Goal: Check status: Check status

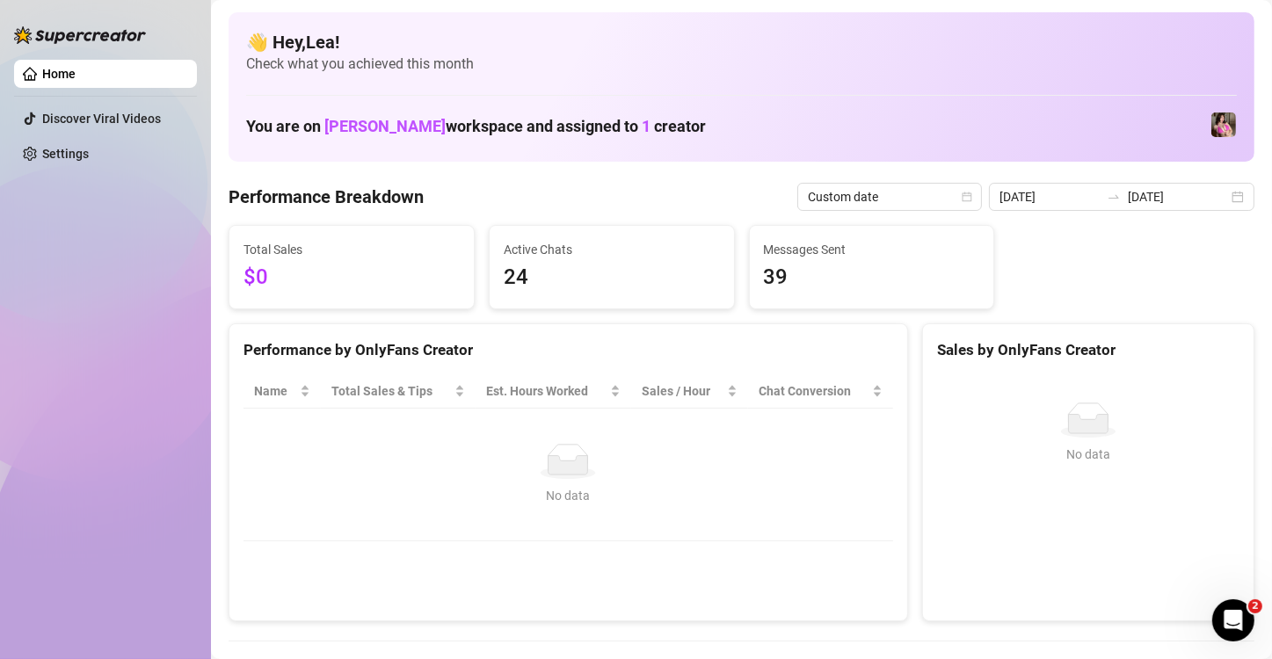
scroll to position [146, 0]
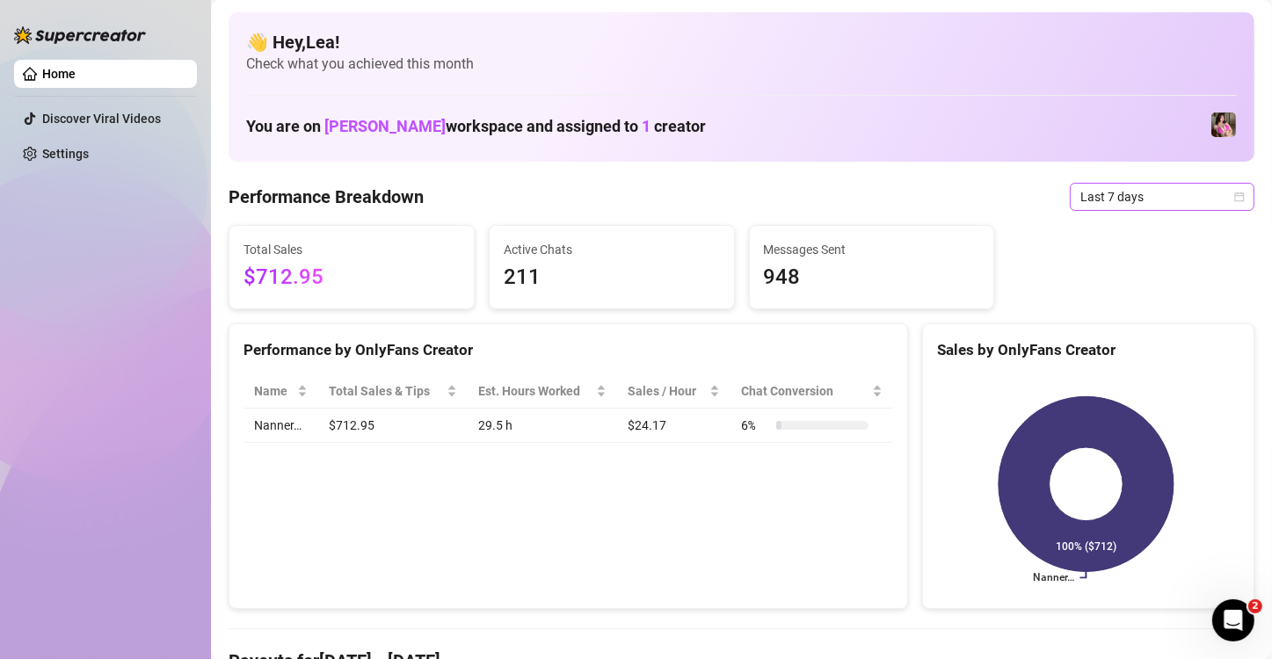
click at [1235, 193] on icon "calendar" at bounding box center [1240, 197] width 10 height 10
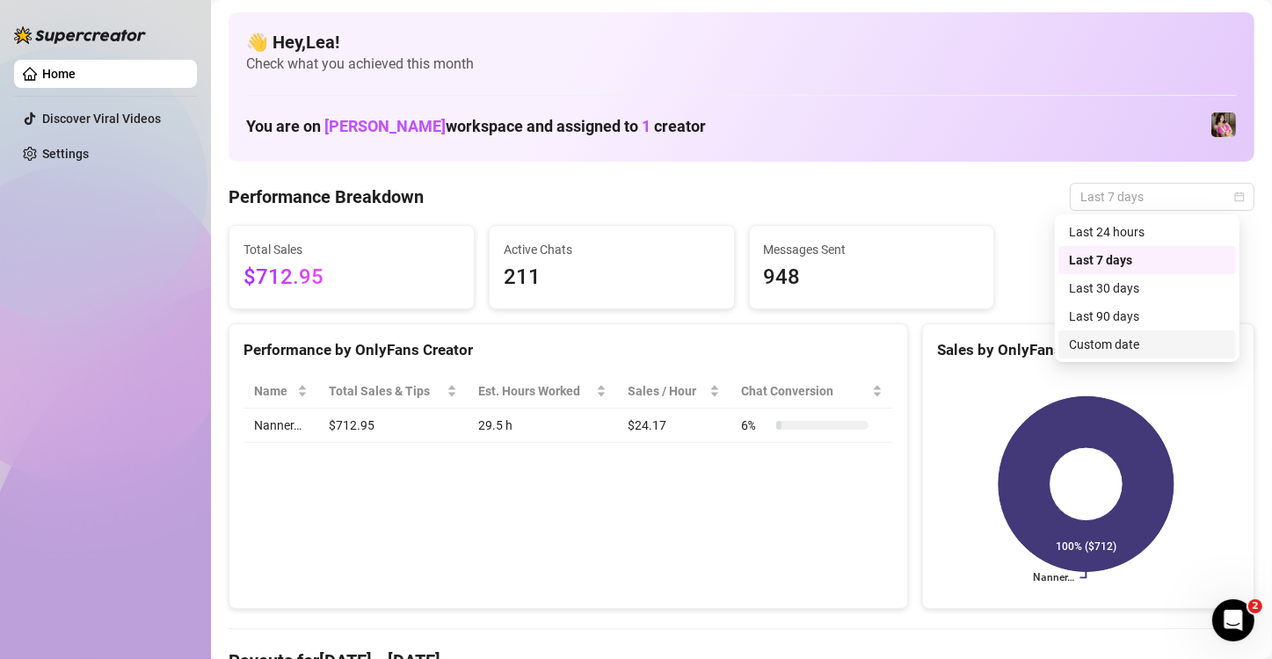
click at [1129, 347] on div "Custom date" at bounding box center [1147, 344] width 156 height 19
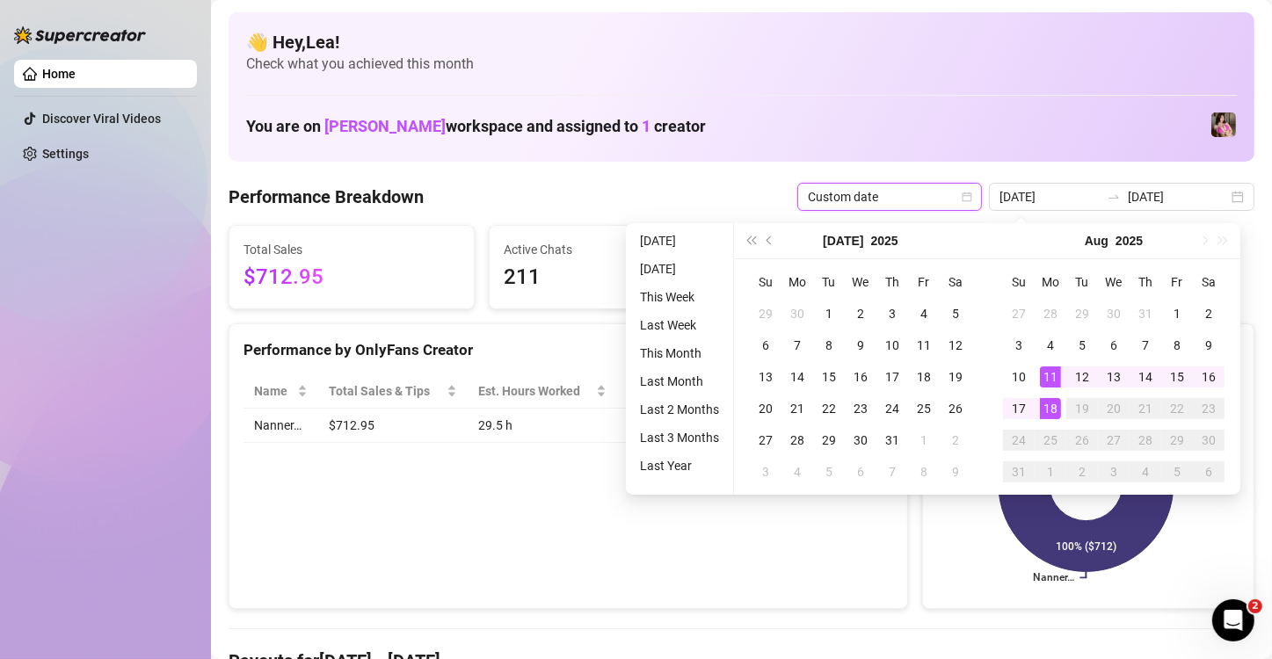
type input "[DATE]"
click at [1051, 411] on div "18" at bounding box center [1050, 408] width 21 height 21
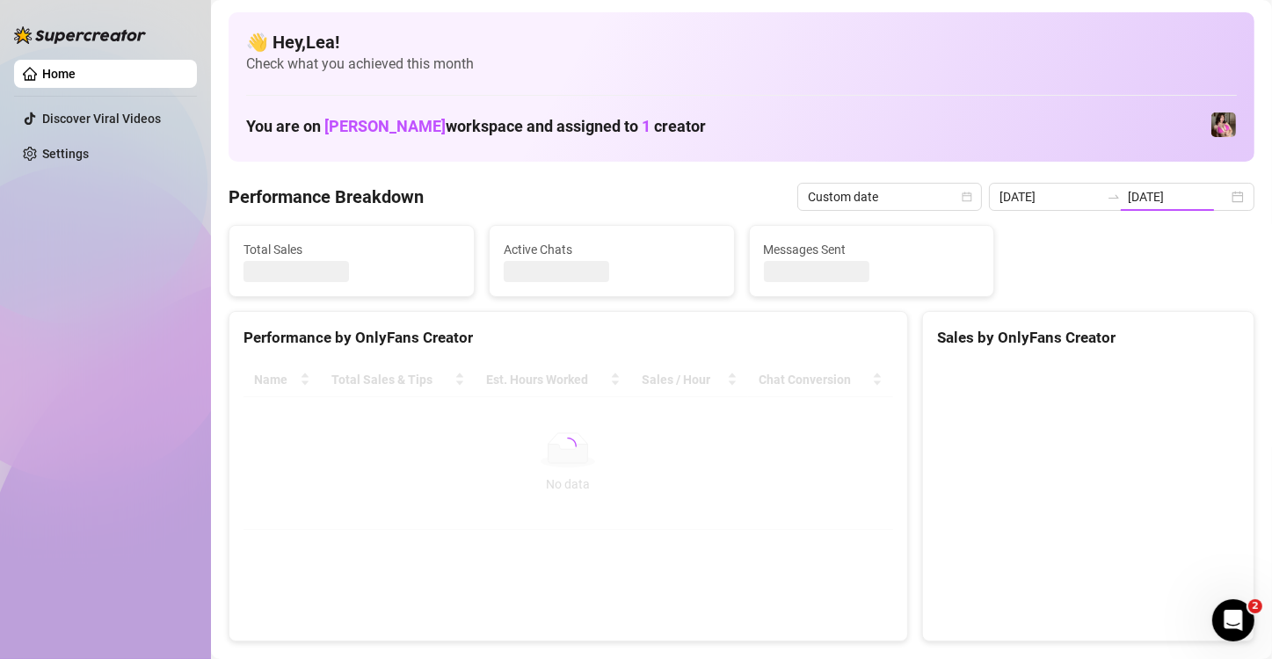
type input "[DATE]"
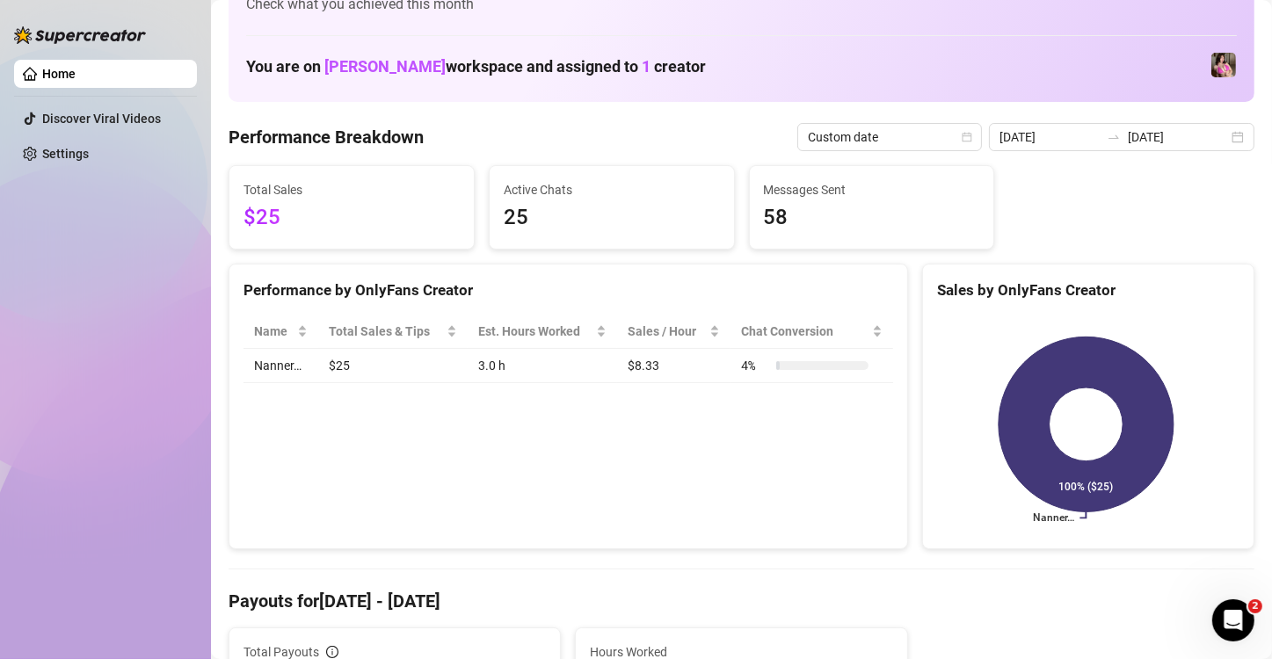
scroll to position [58, 0]
